Goal: Task Accomplishment & Management: Use online tool/utility

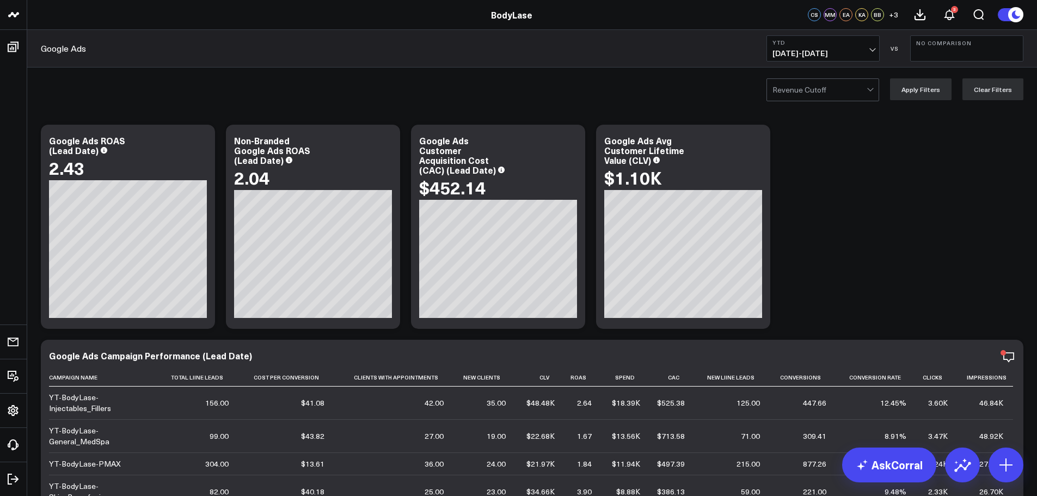
click at [805, 55] on span "[DATE] - [DATE]" at bounding box center [823, 53] width 101 height 9
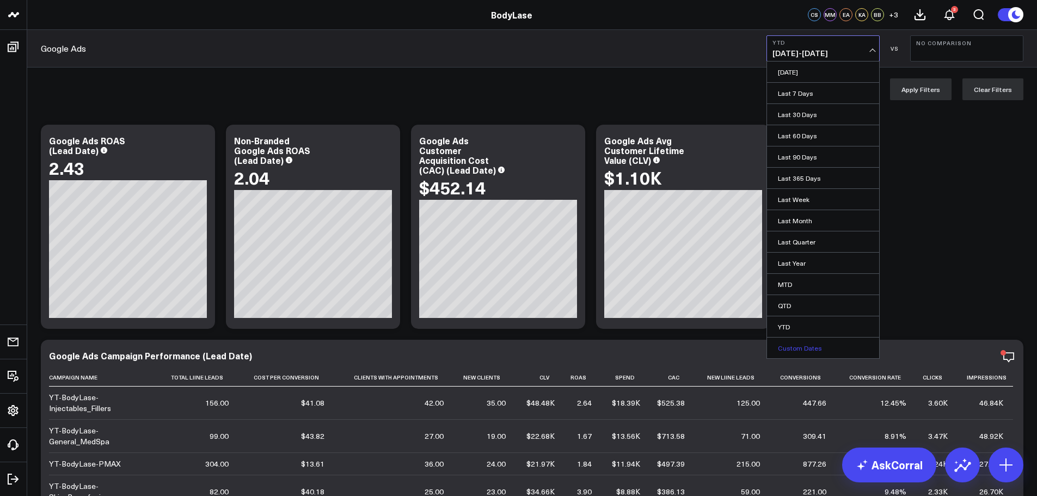
click at [813, 352] on link "Custom Dates" at bounding box center [823, 348] width 112 height 21
select select "8"
select select "2025"
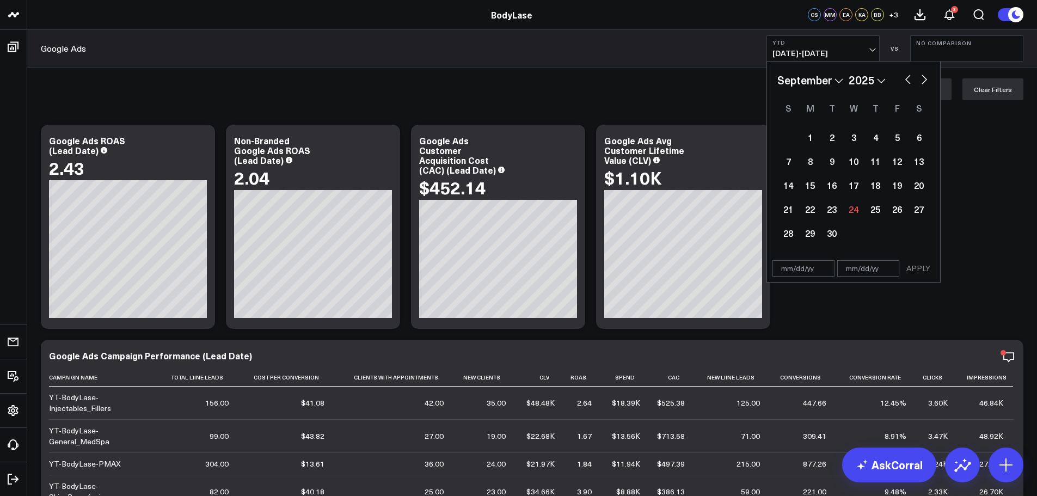
click at [795, 268] on input "text" at bounding box center [804, 268] width 62 height 16
select select "8"
select select "2025"
type input "[DATE]"
select select "10"
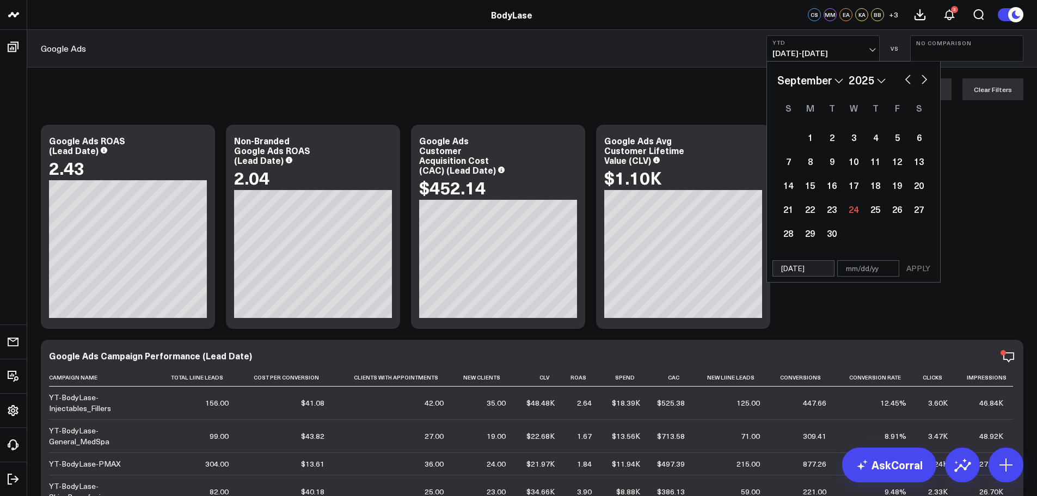
select select "2025"
type input "[DATE]"
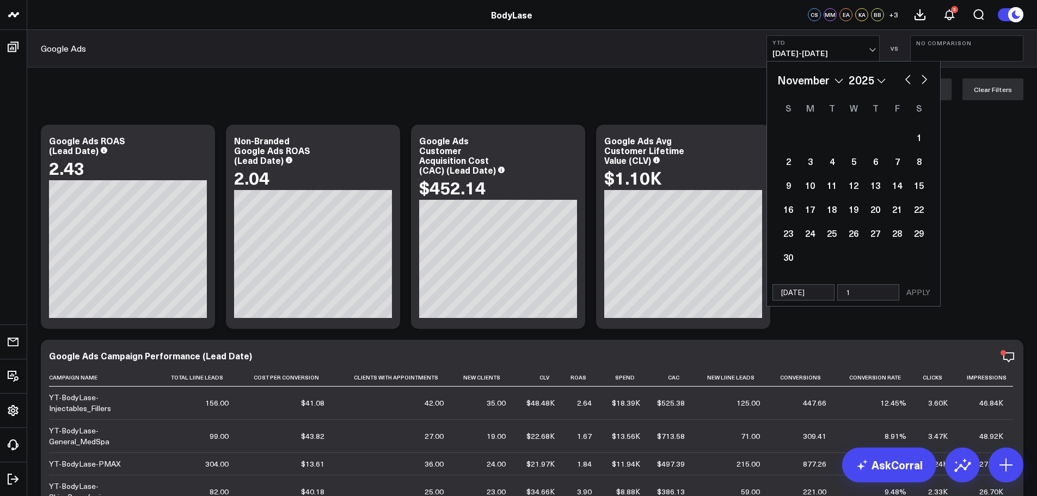
type input "12"
select select "10"
select select "2025"
type input "12/"
select select "10"
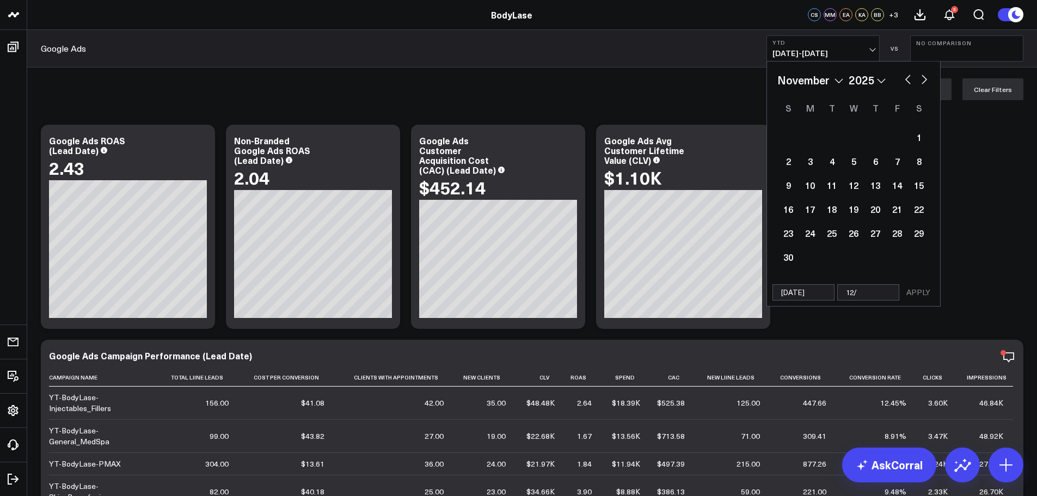
select select "2025"
type input "12/31"
select select "10"
select select "2025"
type input "12/31/2"
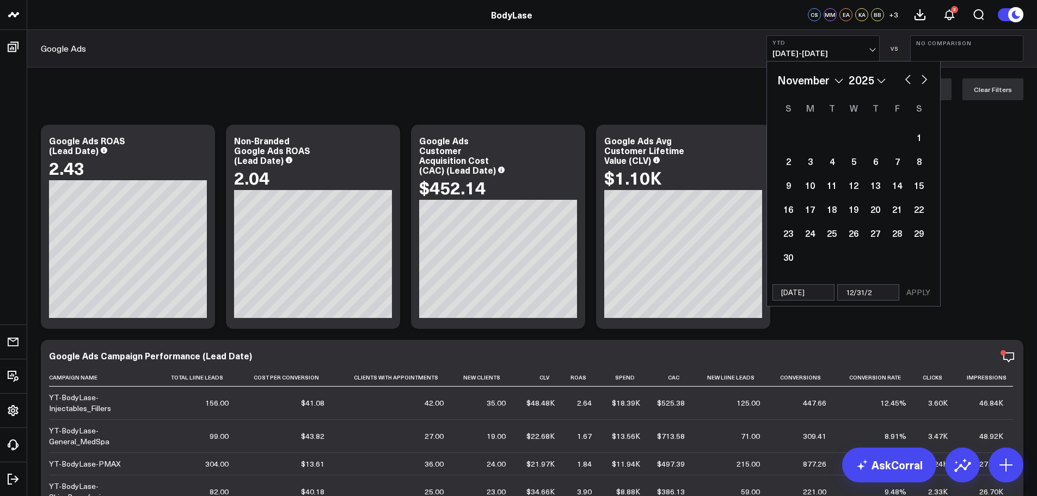
select select "10"
select select "2025"
type input "[DATE]"
select select "10"
select select "2025"
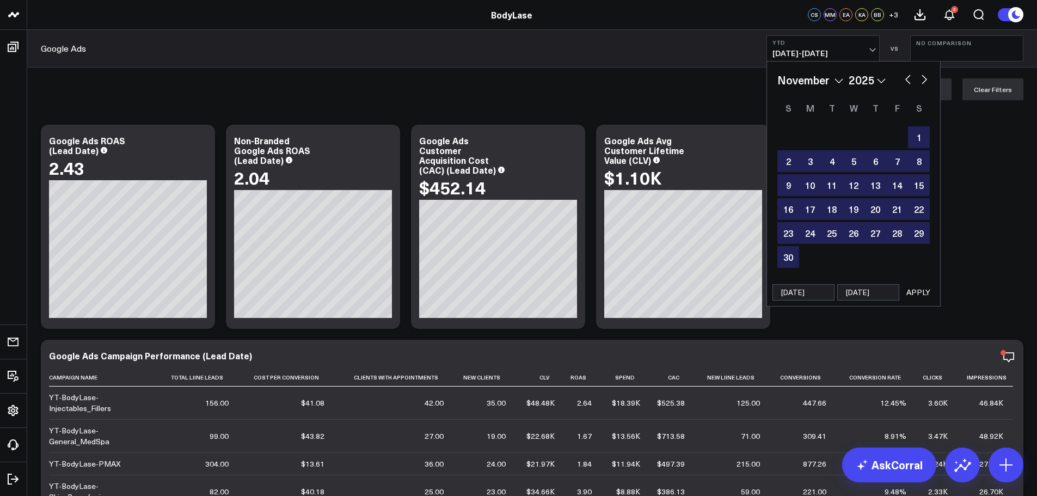
type input "[DATE]"
click at [916, 291] on button "APPLY" at bounding box center [918, 292] width 33 height 16
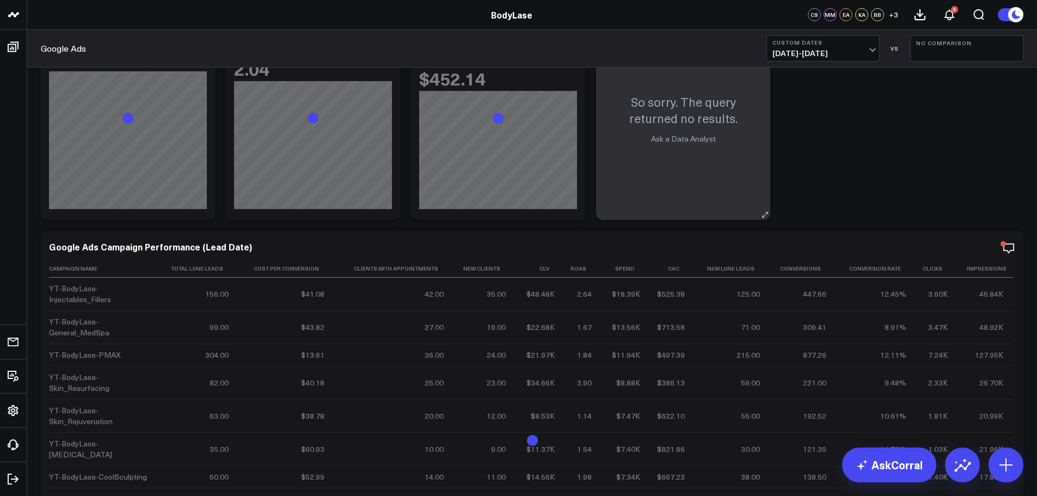
scroll to position [163, 0]
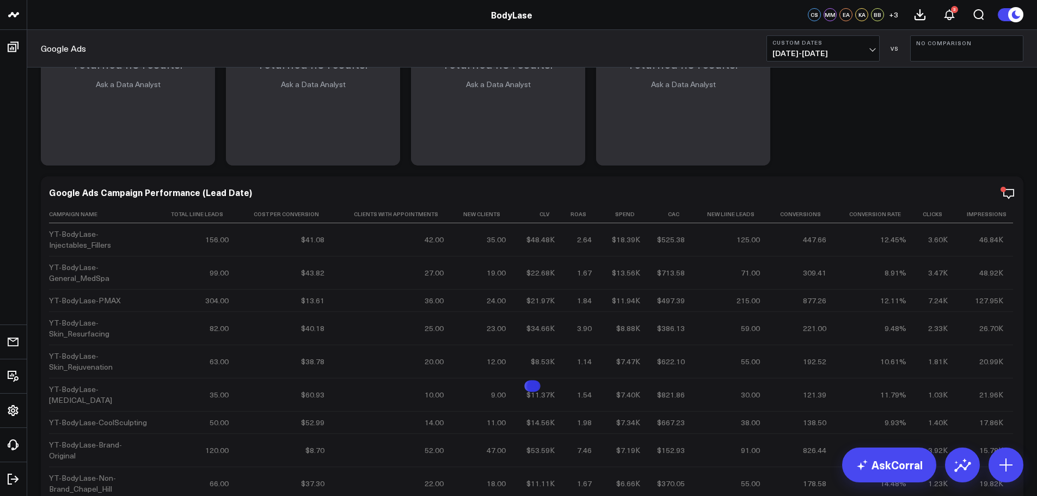
click at [826, 50] on span "[DATE] - [DATE]" at bounding box center [823, 53] width 101 height 9
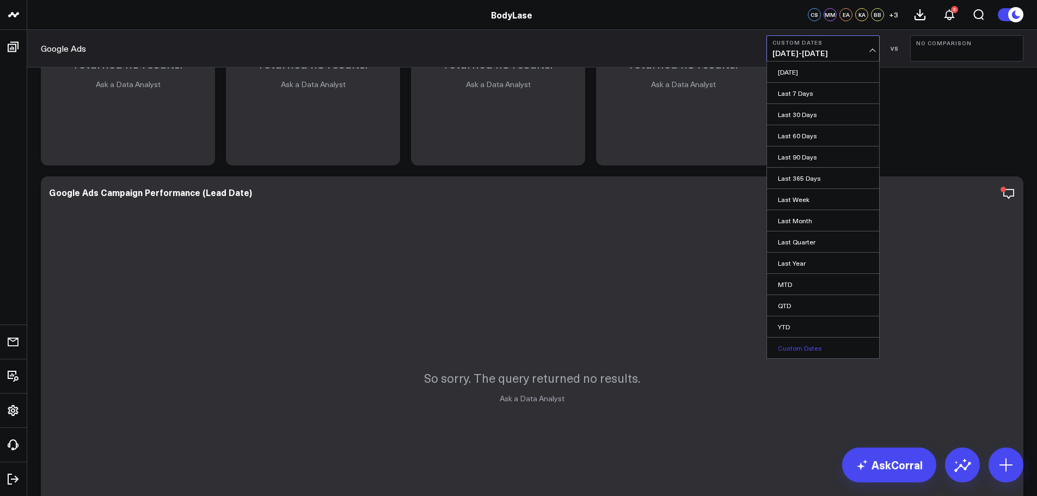
click at [806, 346] on link "Custom Dates" at bounding box center [823, 348] width 112 height 21
select select "8"
select select "2025"
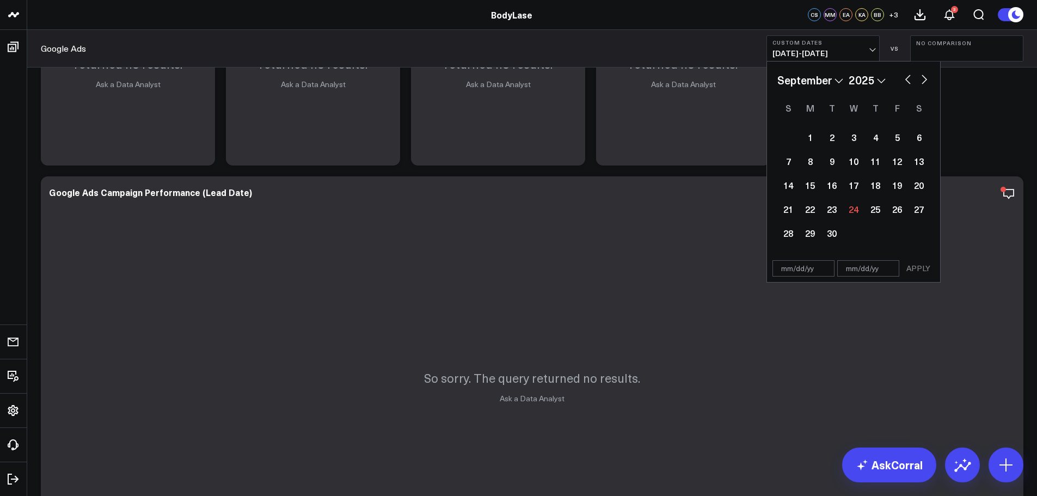
click at [781, 267] on input "text" at bounding box center [804, 268] width 62 height 16
type input "1"
select select "8"
select select "2025"
type input "[DATE]"
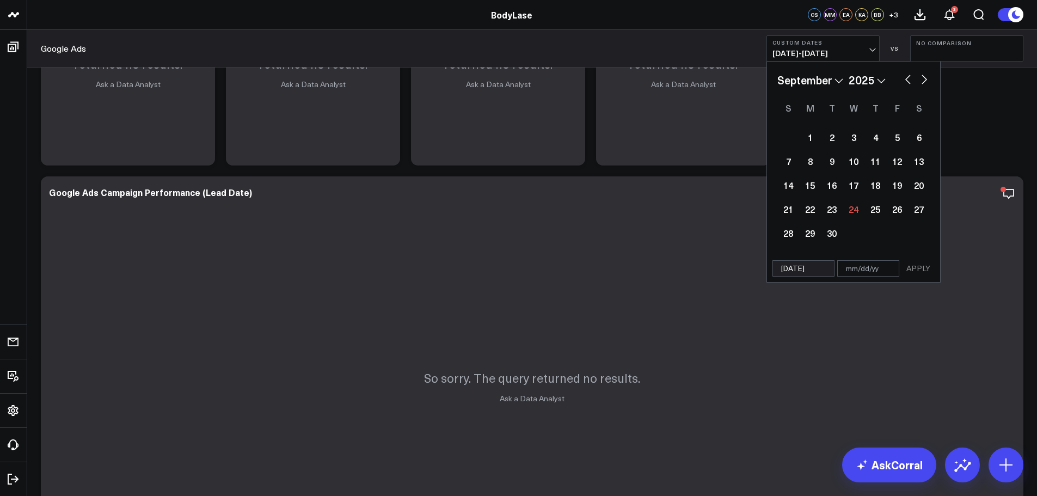
select select "10"
select select "2024"
type input "[DATE]"
type input "1"
select select "10"
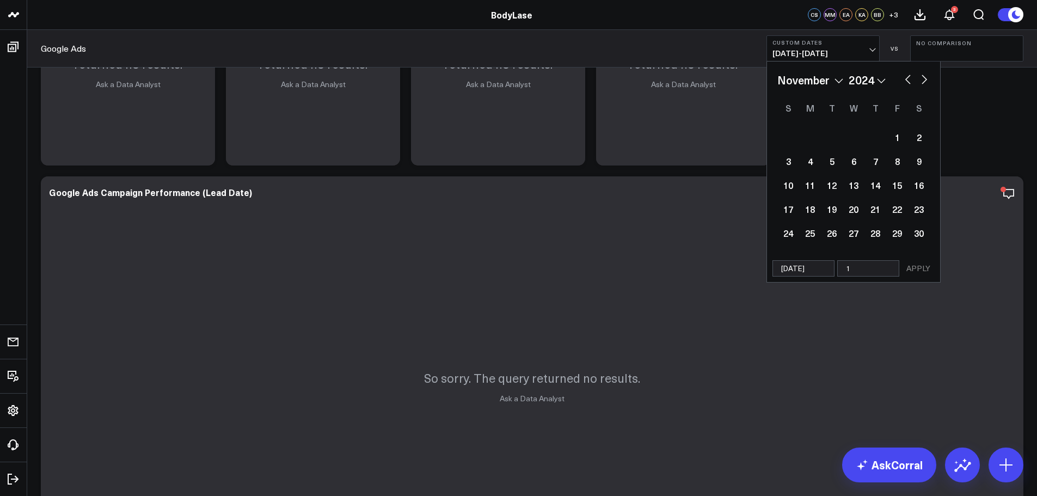
select select "2024"
type input "11"
select select "10"
select select "2024"
type input "11/"
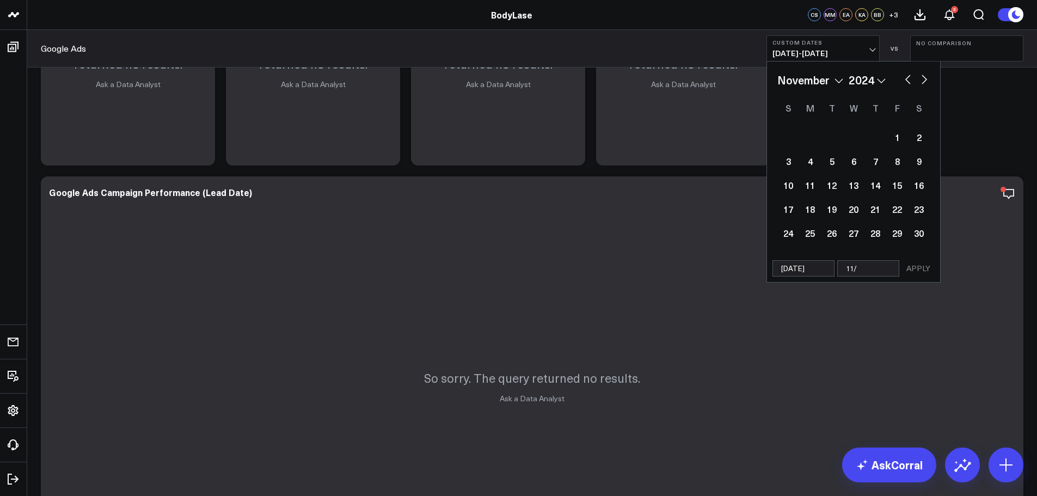
select select "10"
select select "2024"
type input "12"
select select "10"
select select "2024"
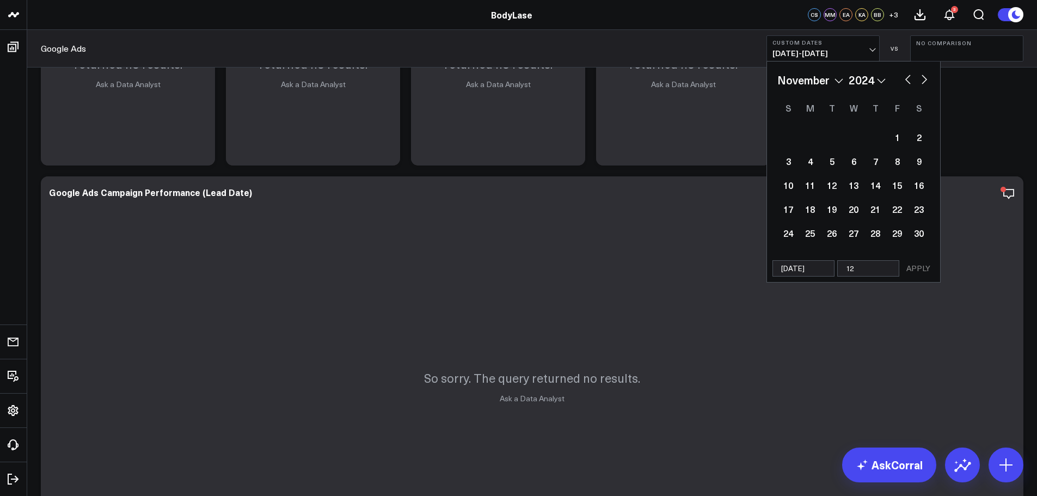
type input "12/"
select select "10"
select select "2024"
type input "12/31"
select select "10"
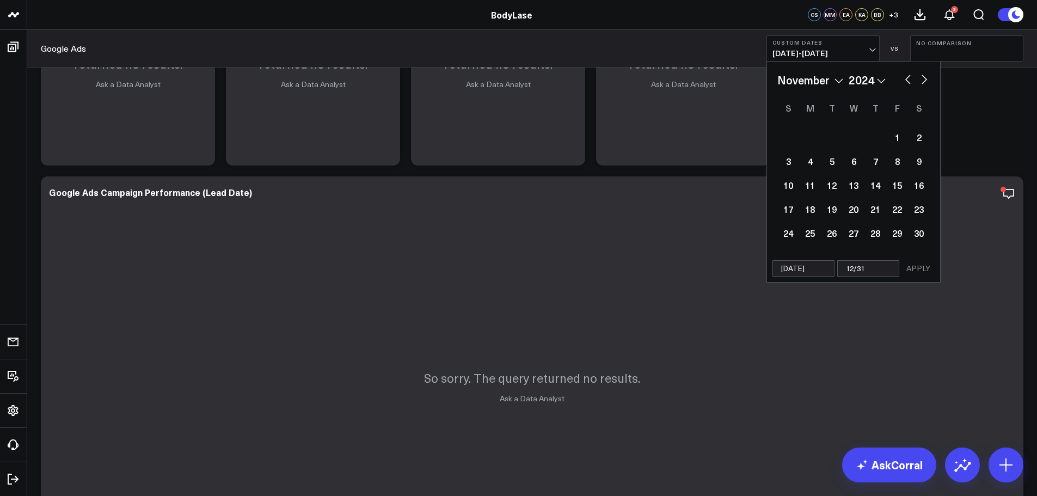
select select "2024"
type input "12/31/"
select select "10"
select select "2024"
type input "12/31/2"
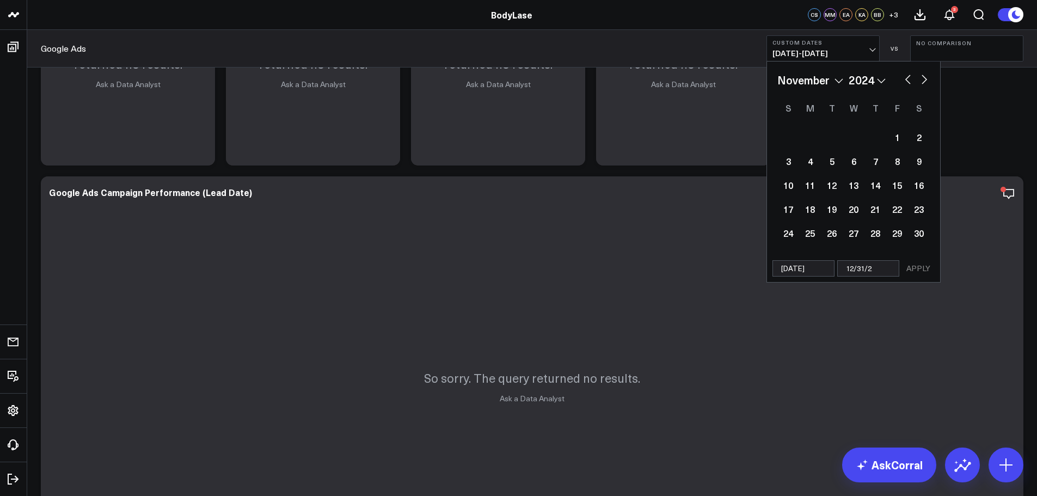
select select "10"
select select "2024"
type input "[DATE]"
select select "10"
select select "2024"
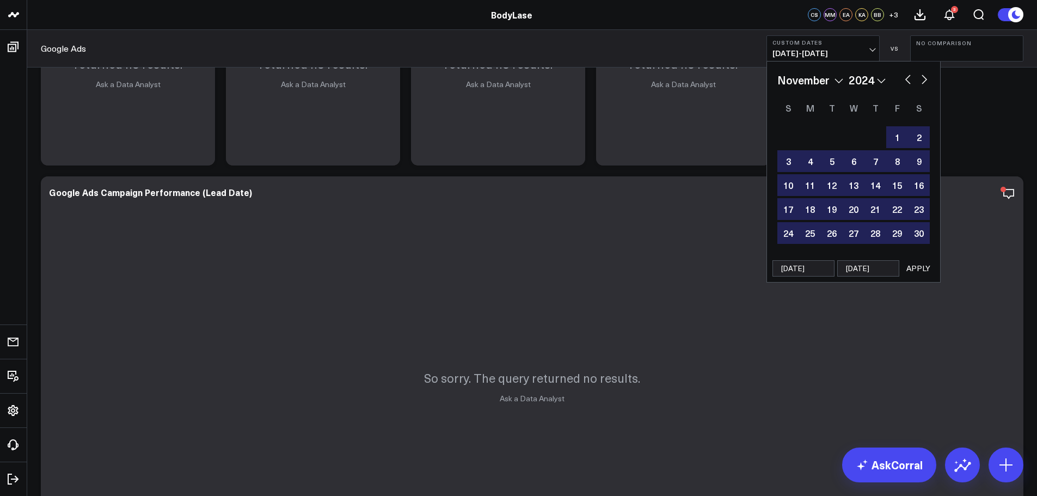
type input "[DATE]"
click at [927, 262] on button "APPLY" at bounding box center [918, 268] width 33 height 16
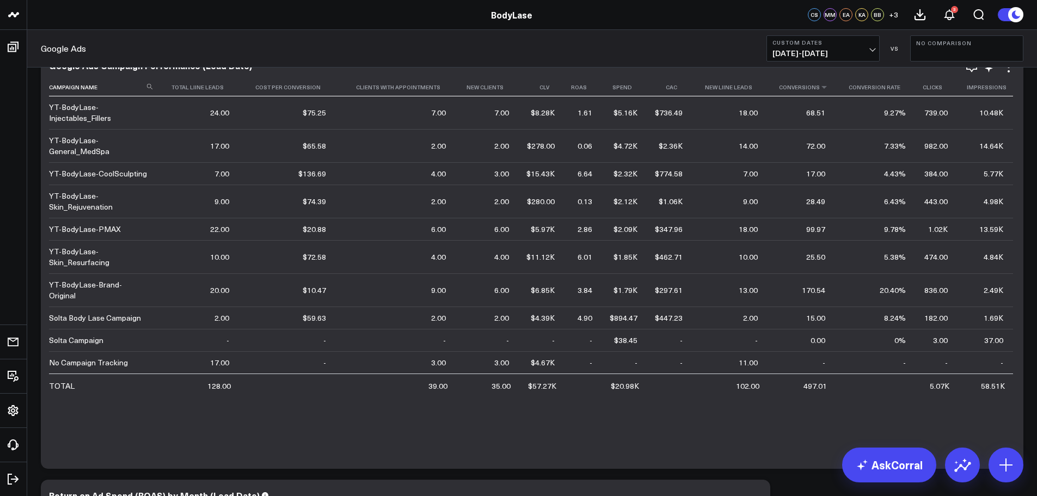
scroll to position [272, 0]
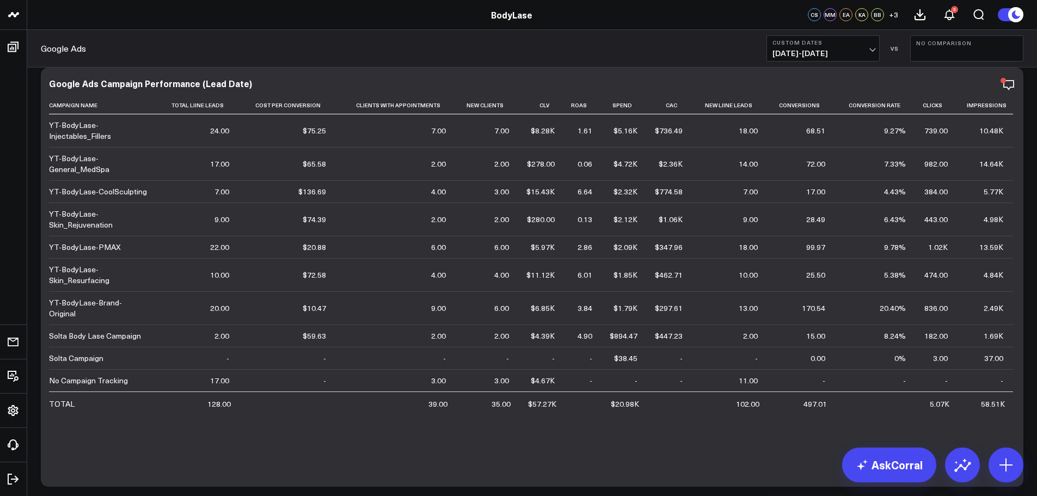
click at [858, 50] on span "[DATE] - [DATE]" at bounding box center [823, 53] width 101 height 9
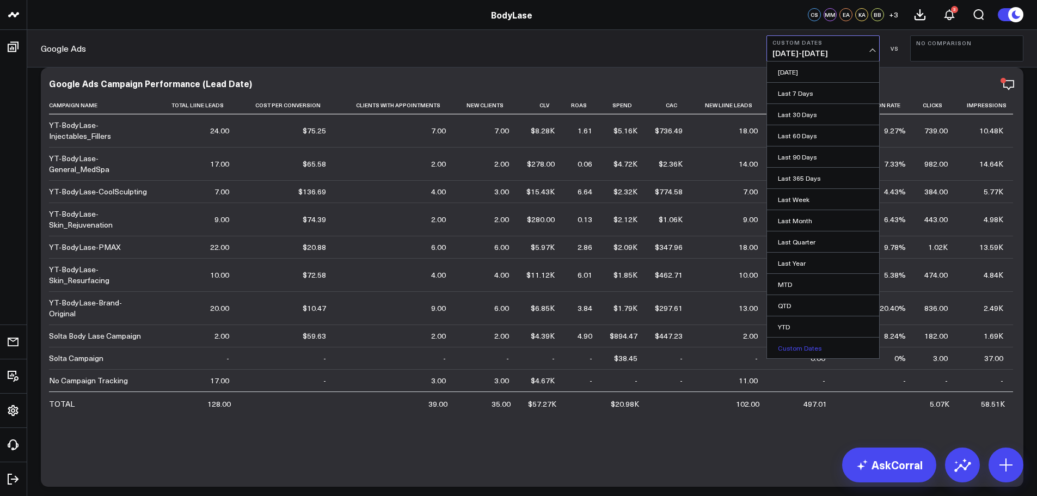
click at [806, 353] on link "Custom Dates" at bounding box center [823, 348] width 112 height 21
select select "8"
select select "2025"
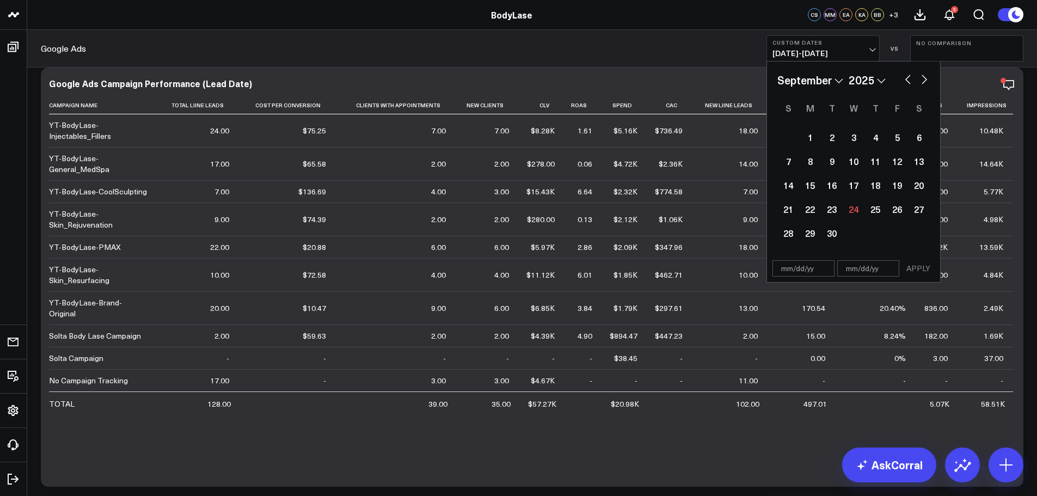
click at [788, 265] on input "text" at bounding box center [804, 268] width 62 height 16
select select "8"
select select "2025"
type input "1"
type input "[DATE]"
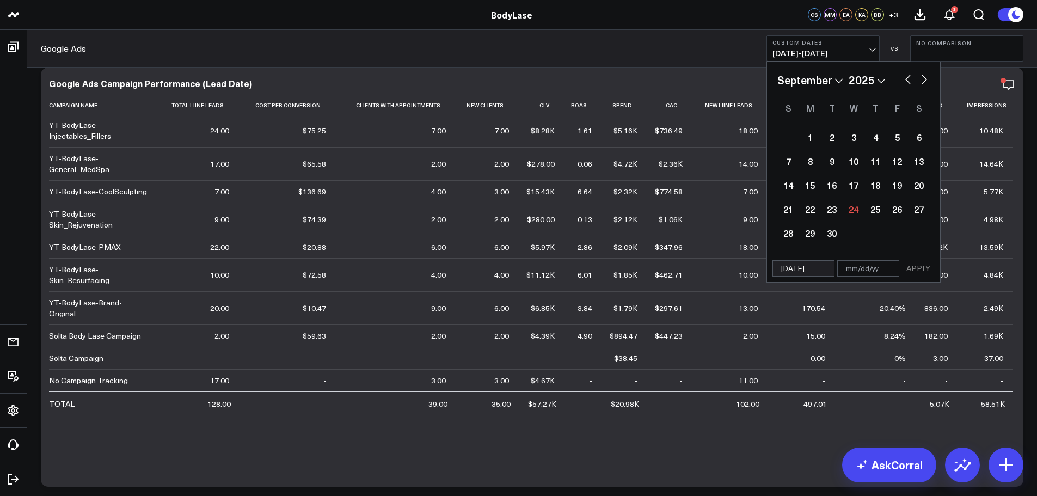
select select "9"
select select "2024"
type input "03"
select select "9"
select select "2024"
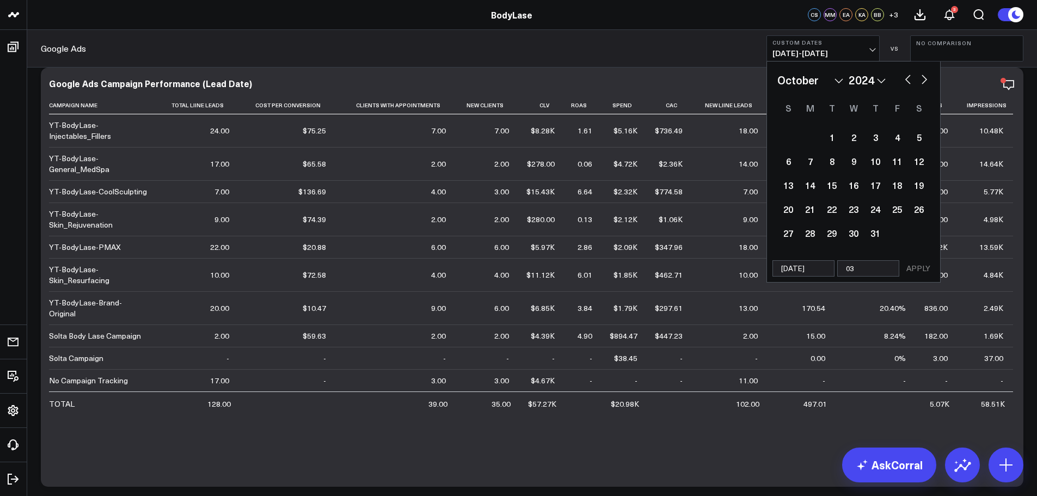
type input "03/"
select select "9"
select select "2024"
type input "03/3"
select select "9"
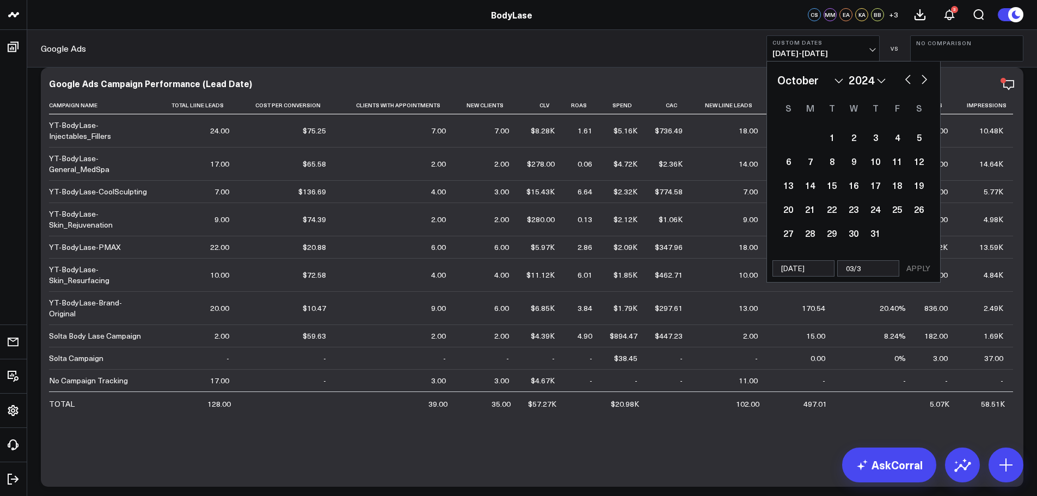
select select "2024"
type input "03/31"
select select "9"
select select "2024"
type input "03/31/2"
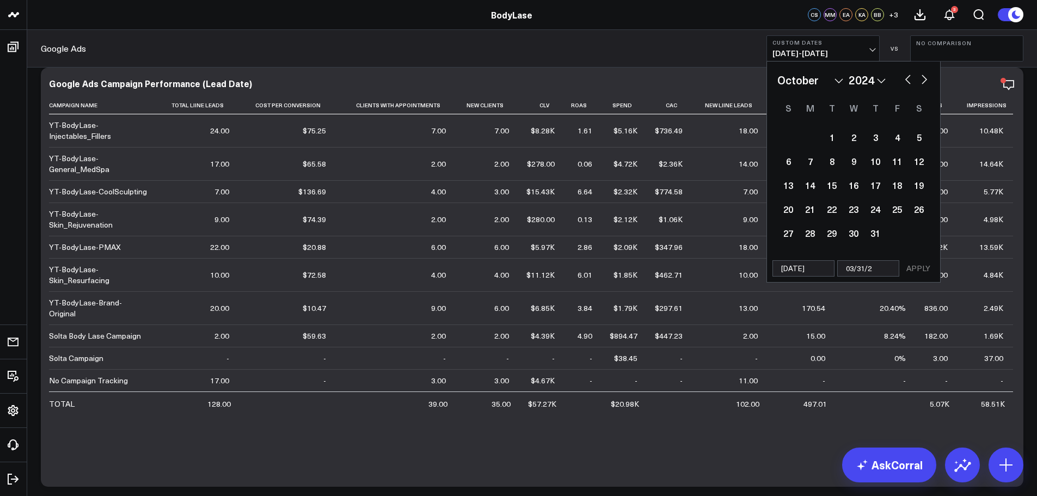
select select "9"
select select "2024"
type input "[DATE]"
select select "9"
select select "2024"
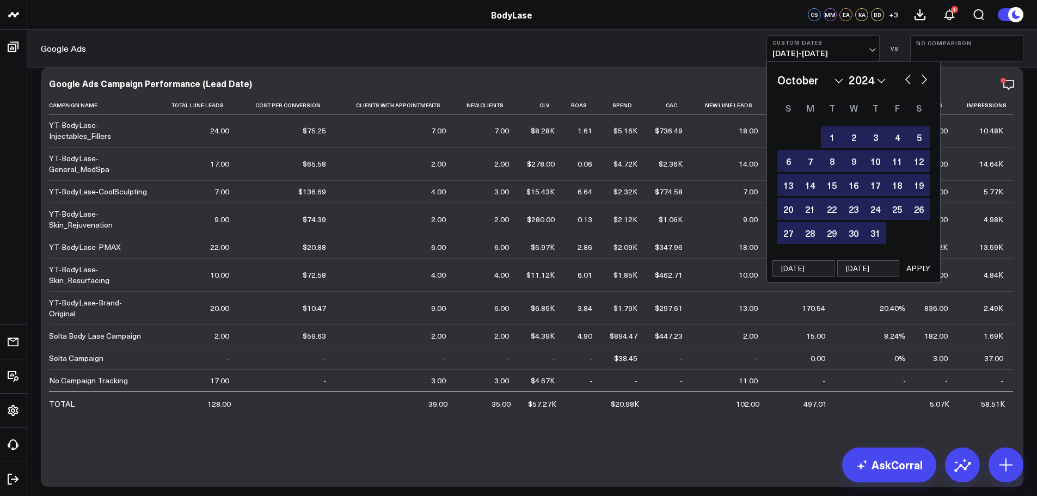
type input "[DATE]"
click at [915, 268] on button "APPLY" at bounding box center [918, 268] width 33 height 16
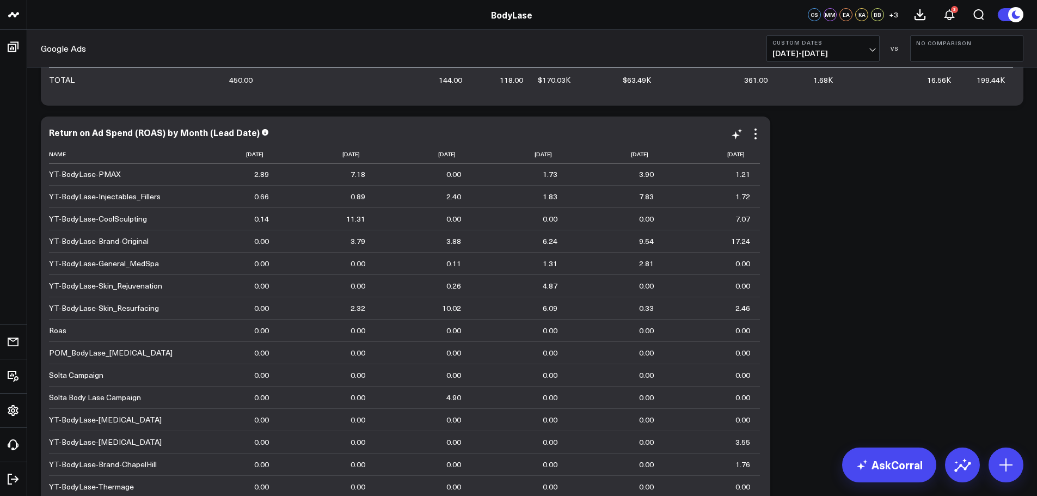
scroll to position [12, 0]
